Goal: Transaction & Acquisition: Purchase product/service

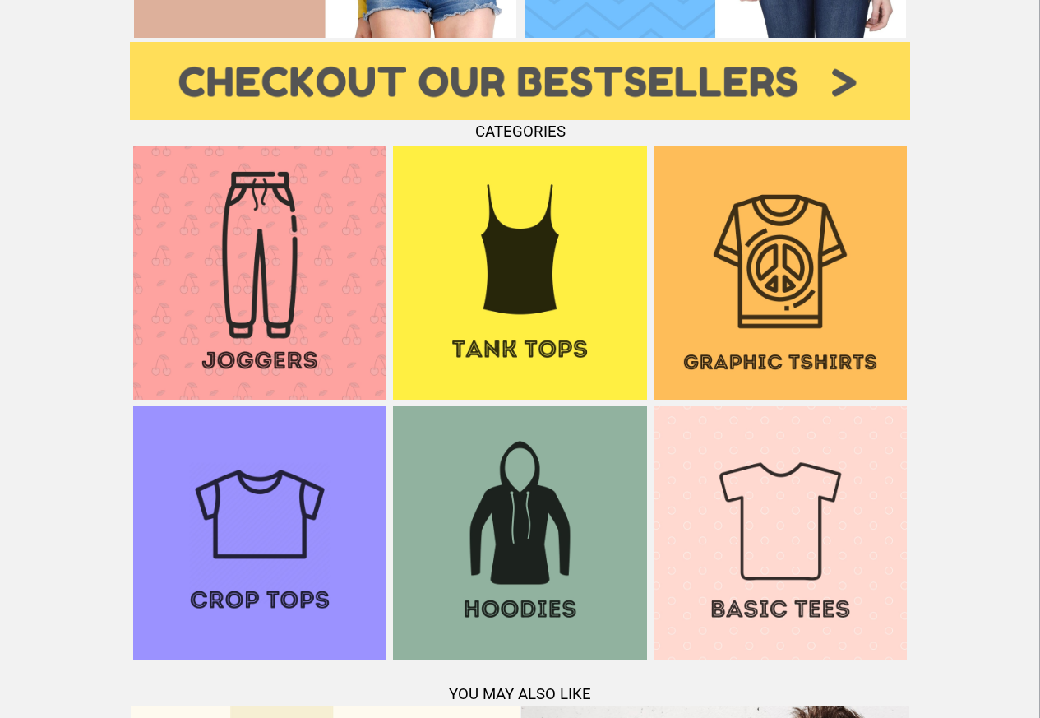
scroll to position [1283, 0]
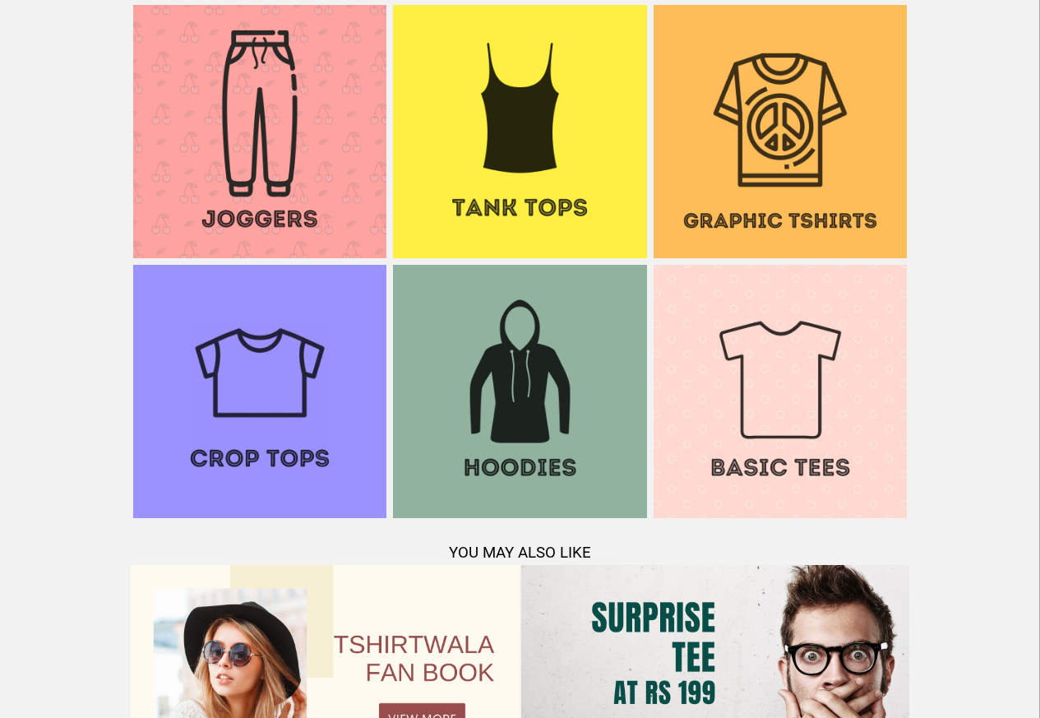
click at [885, 419] on img at bounding box center [780, 391] width 253 height 253
click at [771, 151] on img at bounding box center [780, 131] width 253 height 253
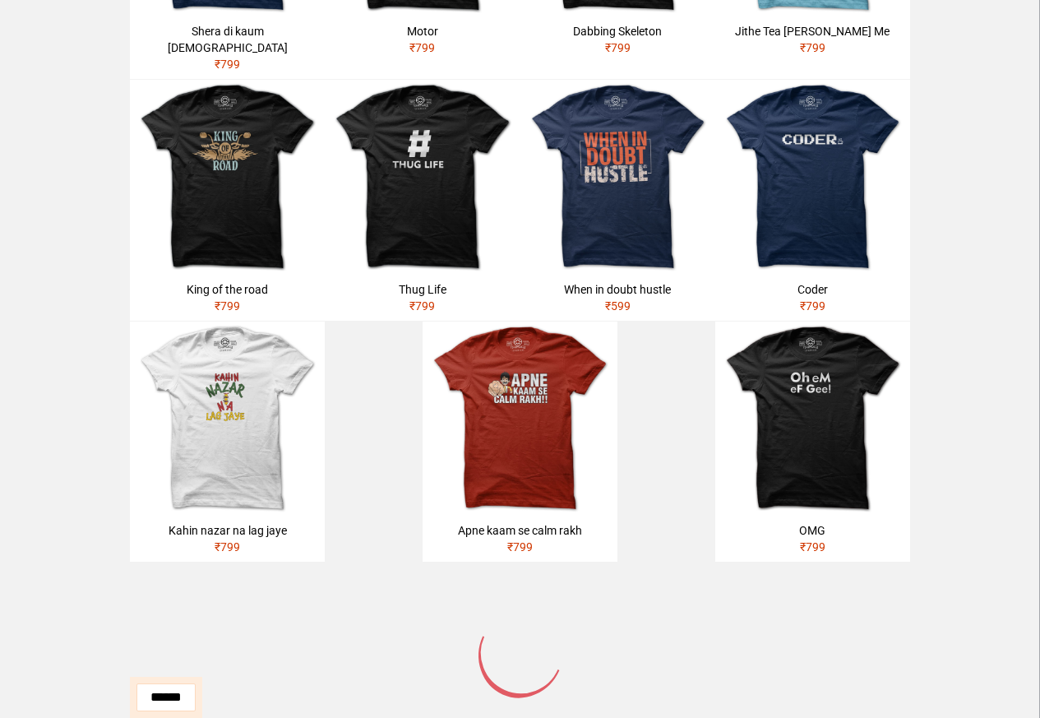
scroll to position [552, 0]
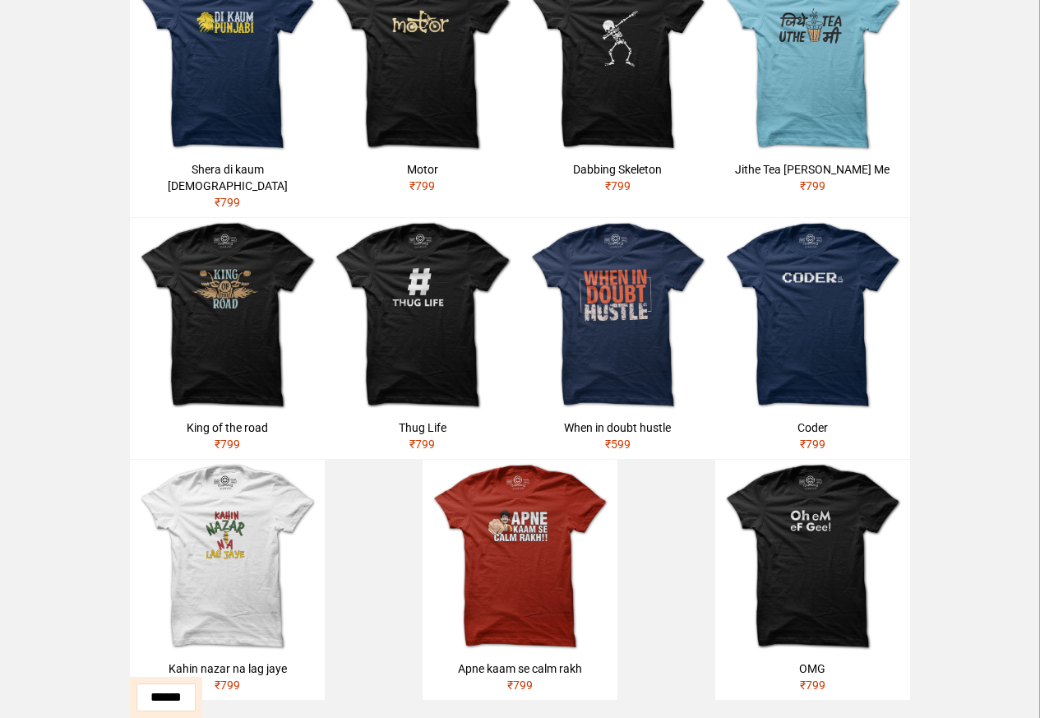
click at [182, 419] on div "King of the road" at bounding box center [227, 427] width 182 height 16
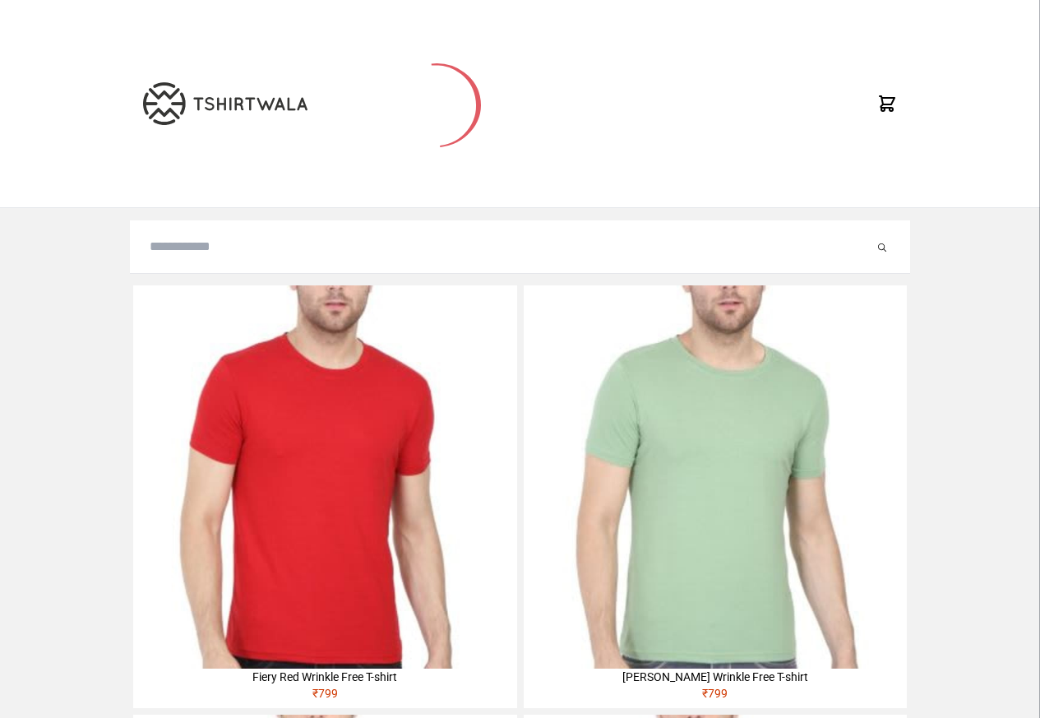
click at [200, 251] on input "search" at bounding box center [512, 247] width 724 height 20
paste input "**********"
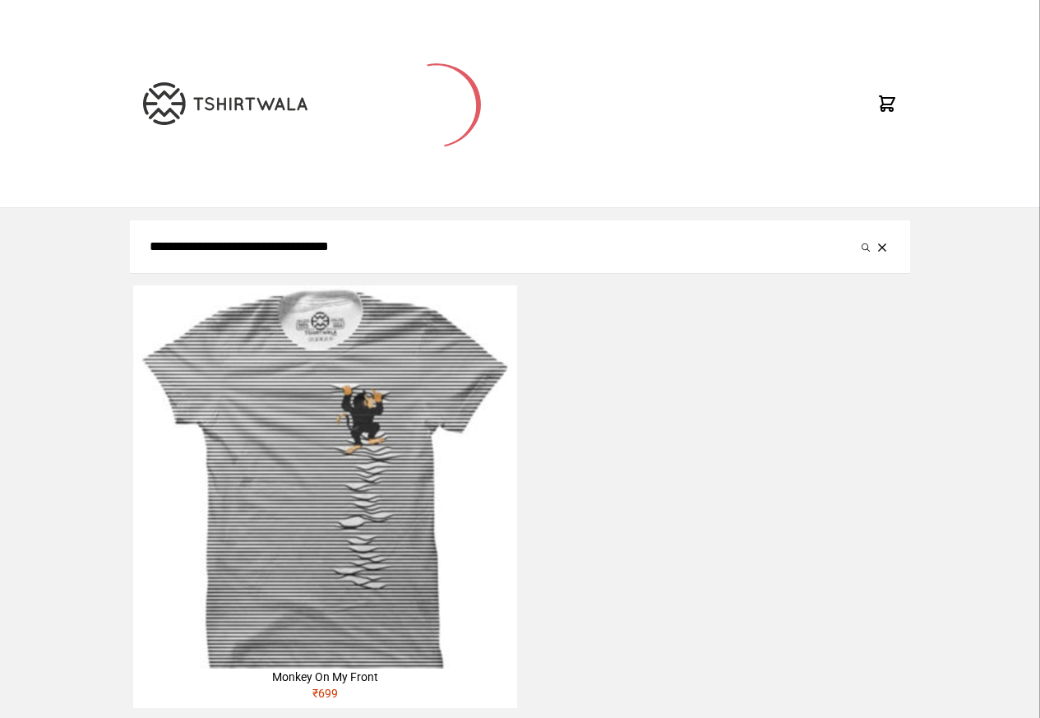
type input "**********"
click at [857, 237] on button "submit" at bounding box center [865, 247] width 16 height 20
click at [354, 403] on img at bounding box center [324, 476] width 383 height 383
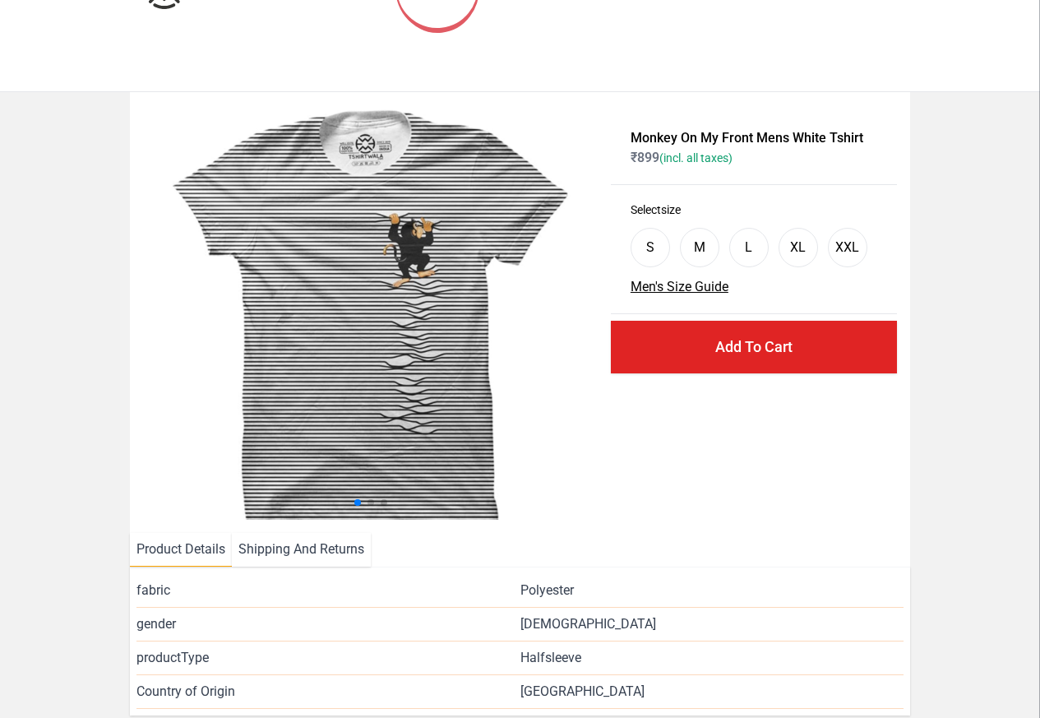
scroll to position [197, 0]
